Goal: Task Accomplishment & Management: Use online tool/utility

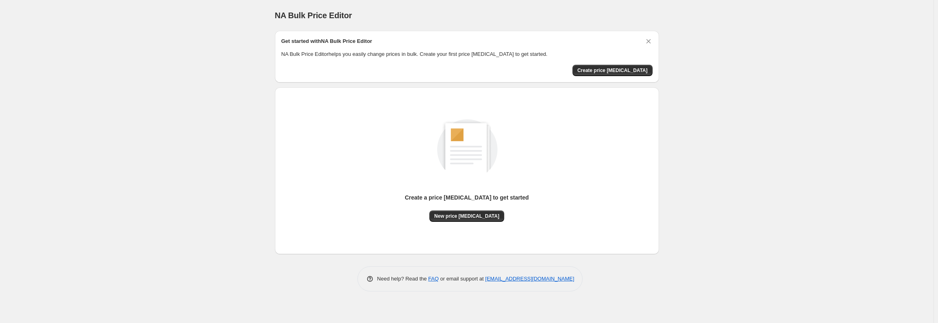
click at [114, 86] on div "NA Bulk Price Editor. This page is ready NA Bulk Price Editor Get started with …" at bounding box center [466, 161] width 933 height 323
click at [118, 88] on div "NA Bulk Price Editor. This page is ready NA Bulk Price Editor Get started with …" at bounding box center [466, 161] width 933 height 323
click at [186, 112] on div "NA Bulk Price Editor. This page is ready NA Bulk Price Editor Get started with …" at bounding box center [466, 161] width 933 height 323
click at [165, 113] on div "NA Bulk Price Editor. This page is ready NA Bulk Price Editor Get started with …" at bounding box center [466, 161] width 933 height 323
click at [469, 217] on span "New price [MEDICAL_DATA]" at bounding box center [466, 216] width 65 height 6
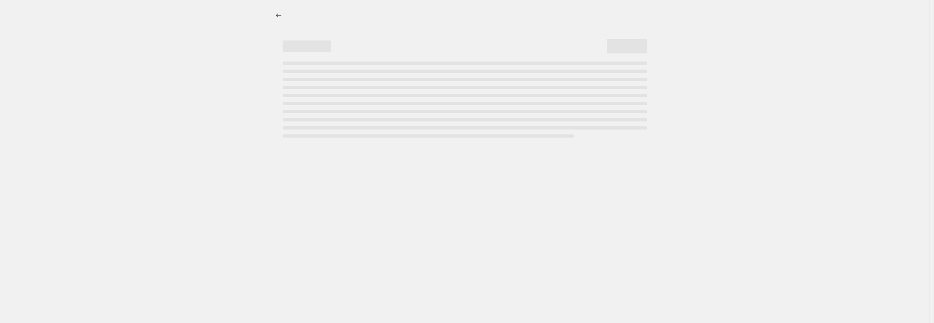
select select "percentage"
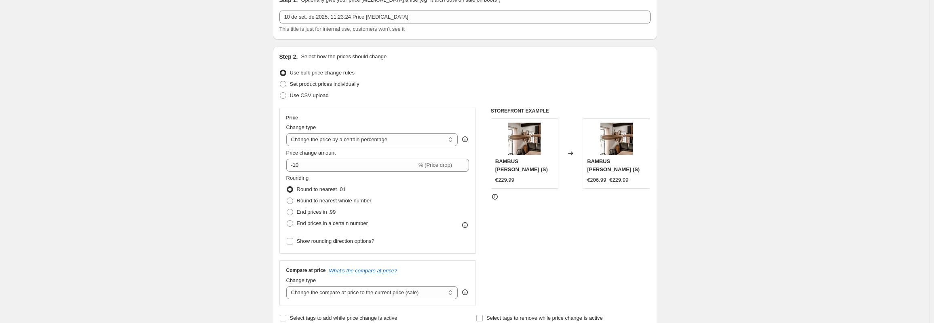
scroll to position [1, 0]
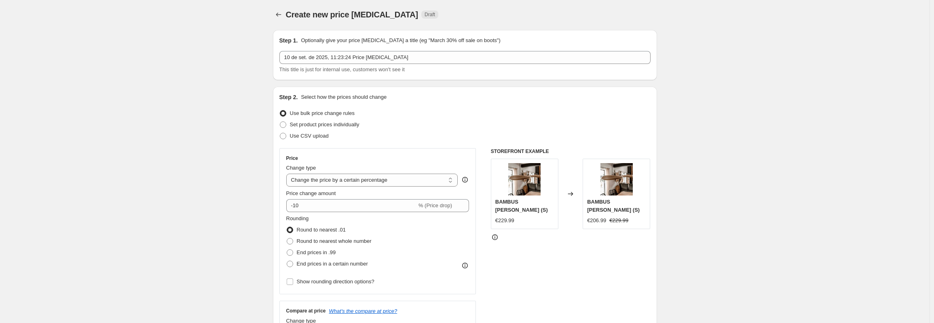
drag, startPoint x: 803, startPoint y: 71, endPoint x: 812, endPoint y: 26, distance: 45.6
drag, startPoint x: 190, startPoint y: 169, endPoint x: 186, endPoint y: 62, distance: 107.6
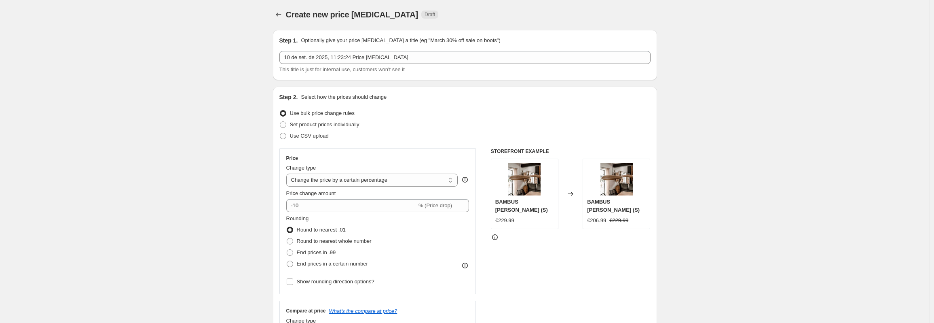
drag, startPoint x: 185, startPoint y: 152, endPoint x: 190, endPoint y: 94, distance: 58.0
drag, startPoint x: 127, startPoint y: 256, endPoint x: 127, endPoint y: 236, distance: 19.4
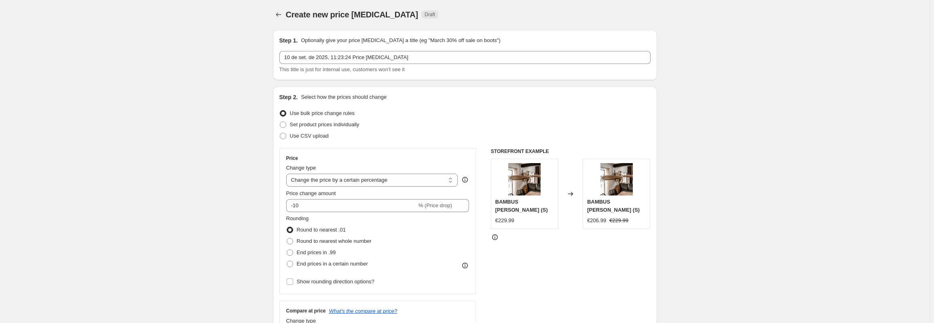
drag, startPoint x: 165, startPoint y: 122, endPoint x: 159, endPoint y: 120, distance: 6.7
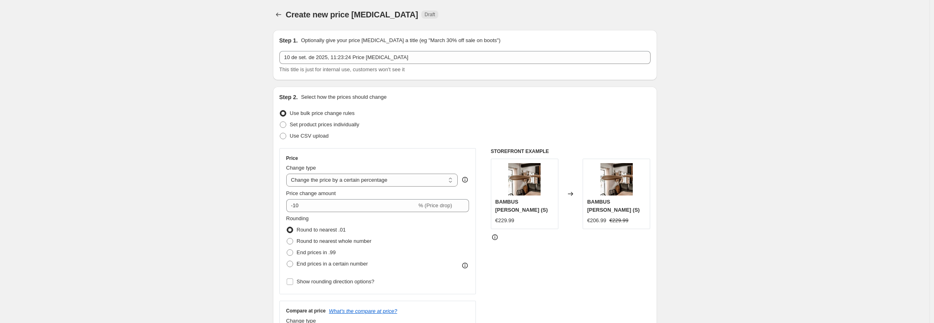
drag, startPoint x: 172, startPoint y: 132, endPoint x: 165, endPoint y: 127, distance: 8.7
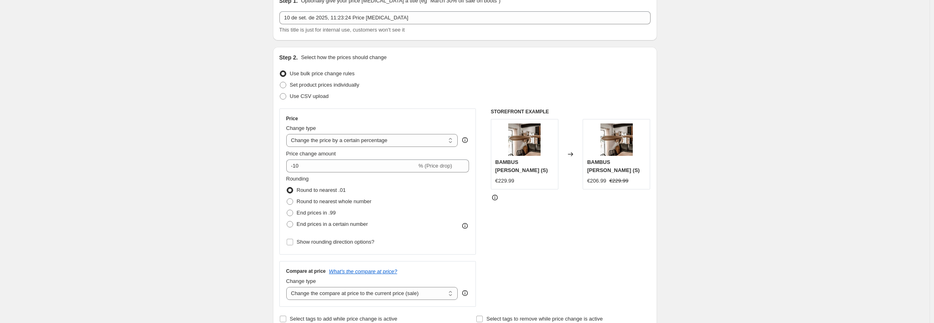
scroll to position [81, 0]
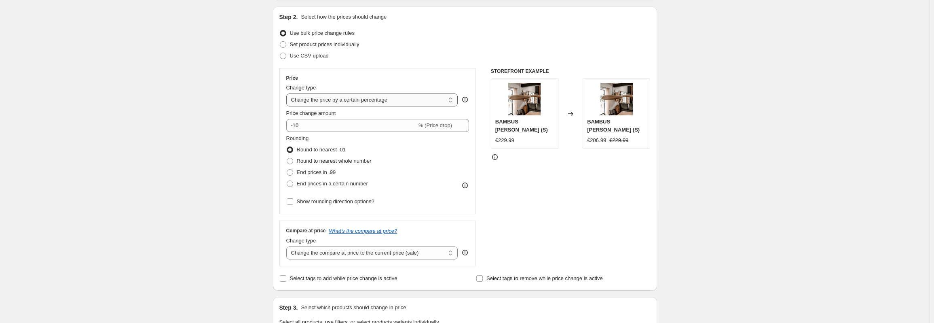
click at [377, 101] on select "Change the price to a certain amount Change the price by a certain amount Chang…" at bounding box center [372, 99] width 172 height 13
click at [223, 95] on div "Create new price [MEDICAL_DATA]. This page is ready Create new price [MEDICAL_D…" at bounding box center [464, 323] width 929 height 808
click at [331, 126] on input "-10" at bounding box center [351, 125] width 131 height 13
click at [223, 136] on div "Create new price [MEDICAL_DATA]. This page is ready Create new price [MEDICAL_D…" at bounding box center [464, 323] width 929 height 808
click at [295, 125] on input "-90" at bounding box center [351, 125] width 131 height 13
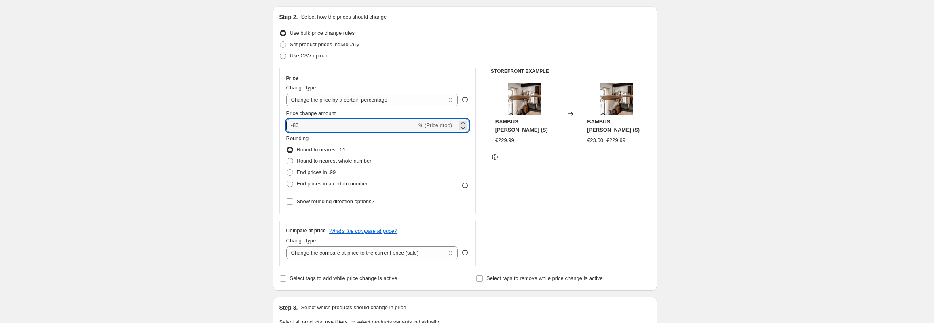
type input "-80"
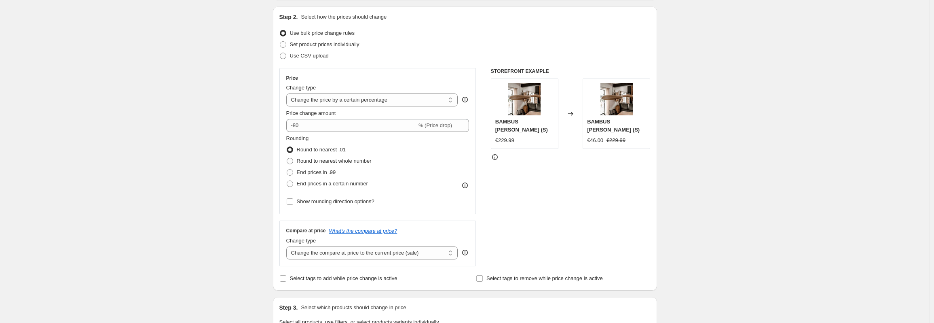
click at [222, 121] on div "Create new price [MEDICAL_DATA]. This page is ready Create new price [MEDICAL_D…" at bounding box center [464, 323] width 929 height 808
click at [167, 181] on div "Create new price [MEDICAL_DATA]. This page is ready Create new price [MEDICAL_D…" at bounding box center [464, 323] width 929 height 808
click at [113, 122] on div "Create new price [MEDICAL_DATA]. This page is ready Create new price [MEDICAL_D…" at bounding box center [464, 323] width 929 height 808
